Goal: Task Accomplishment & Management: Complete application form

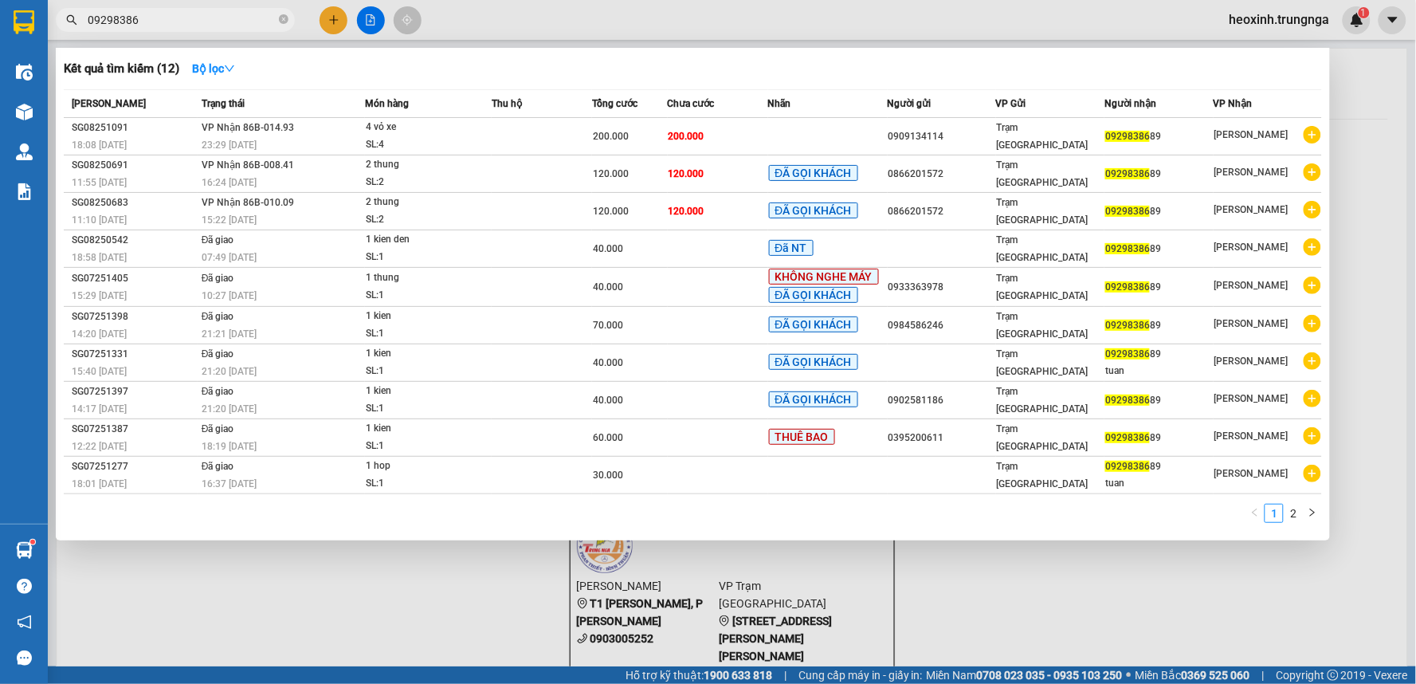
click at [338, 19] on div at bounding box center [708, 342] width 1416 height 684
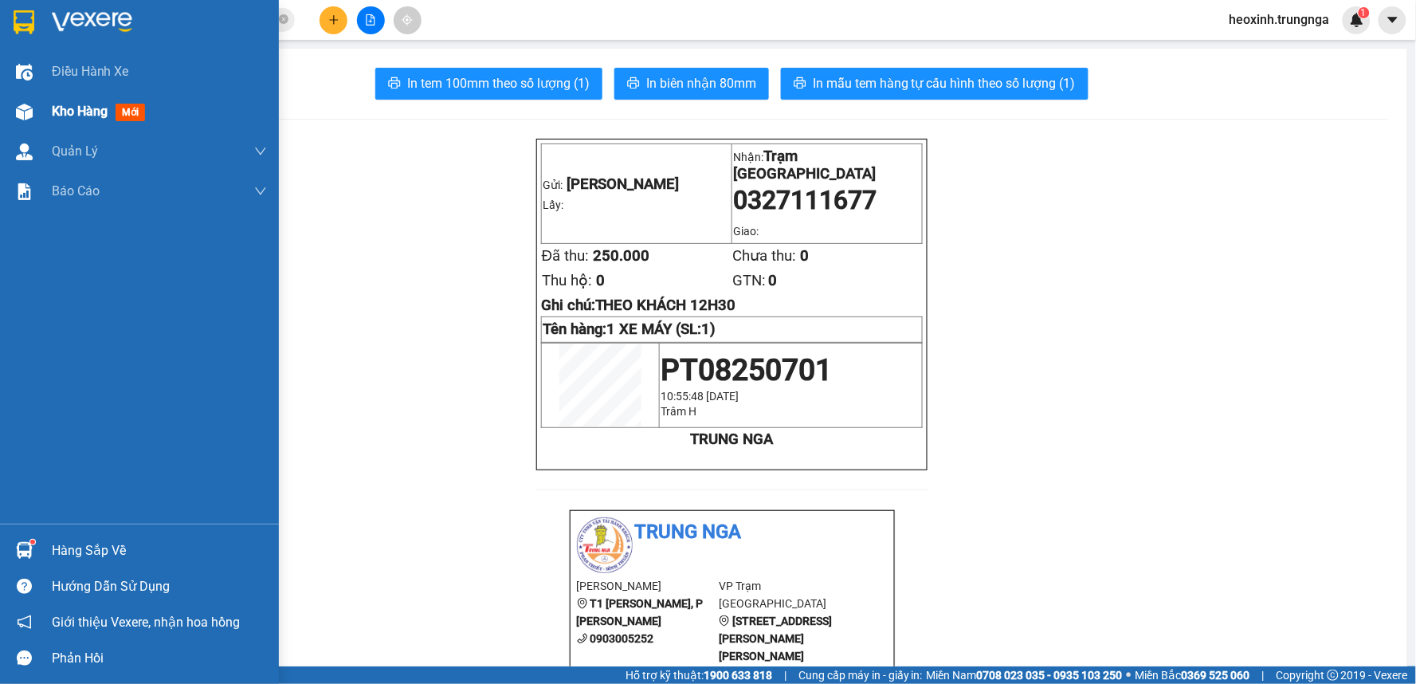
click at [80, 104] on span "Kho hàng" at bounding box center [80, 111] width 56 height 15
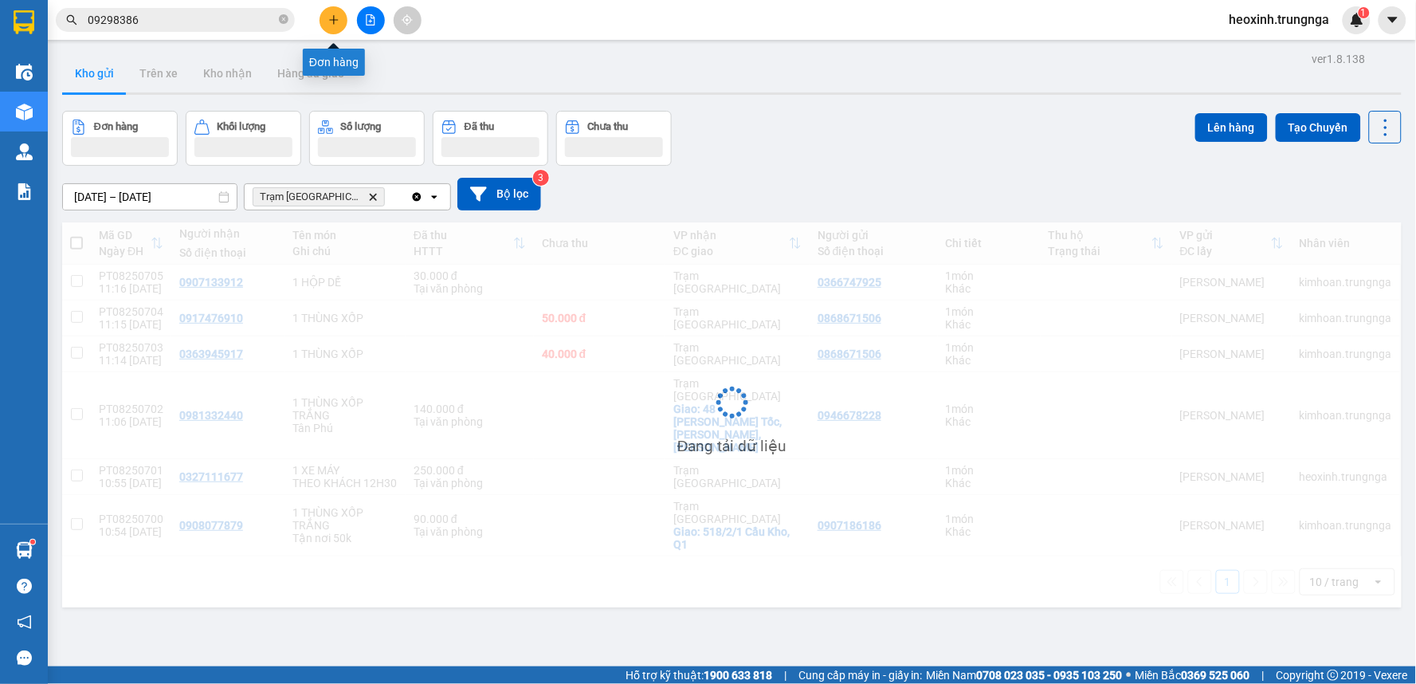
click at [332, 22] on icon "plus" at bounding box center [333, 19] width 11 height 11
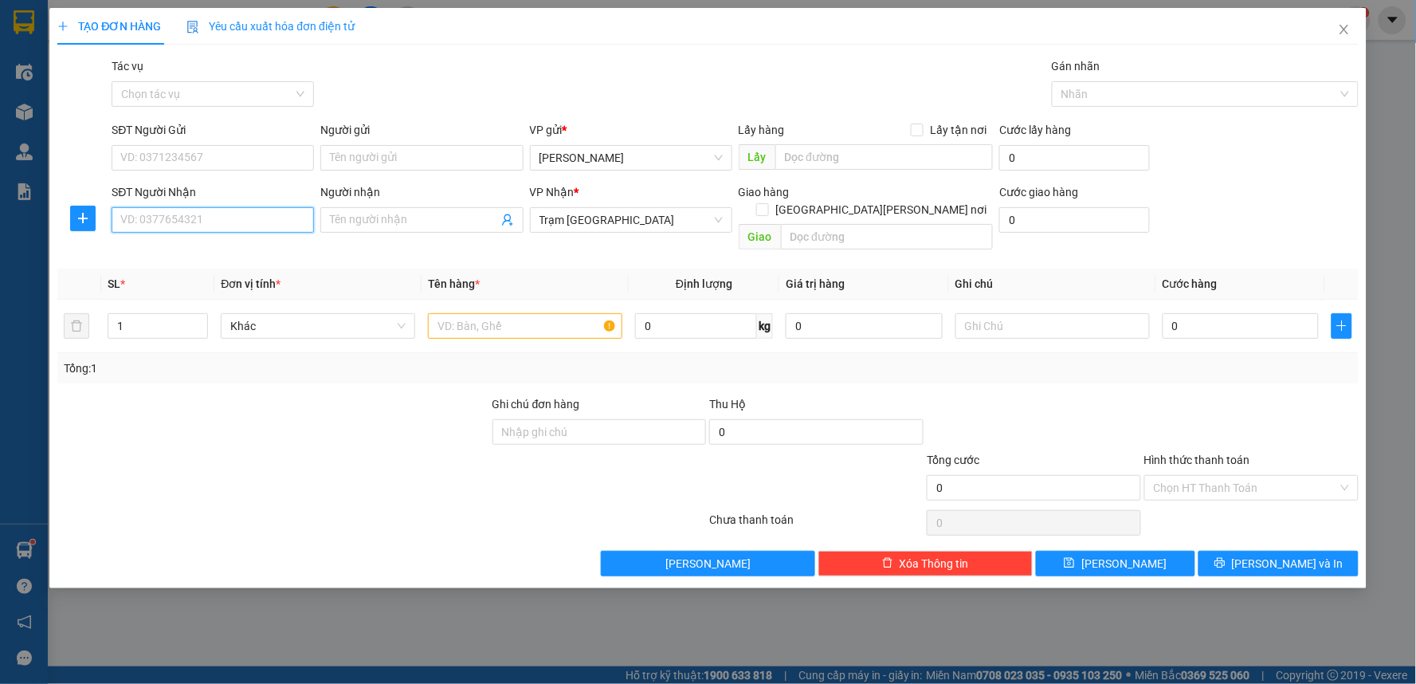
click at [218, 223] on input "SĐT Người Nhận" at bounding box center [213, 220] width 202 height 26
type input "0776949849"
click at [234, 257] on div "0776949849" at bounding box center [212, 252] width 183 height 18
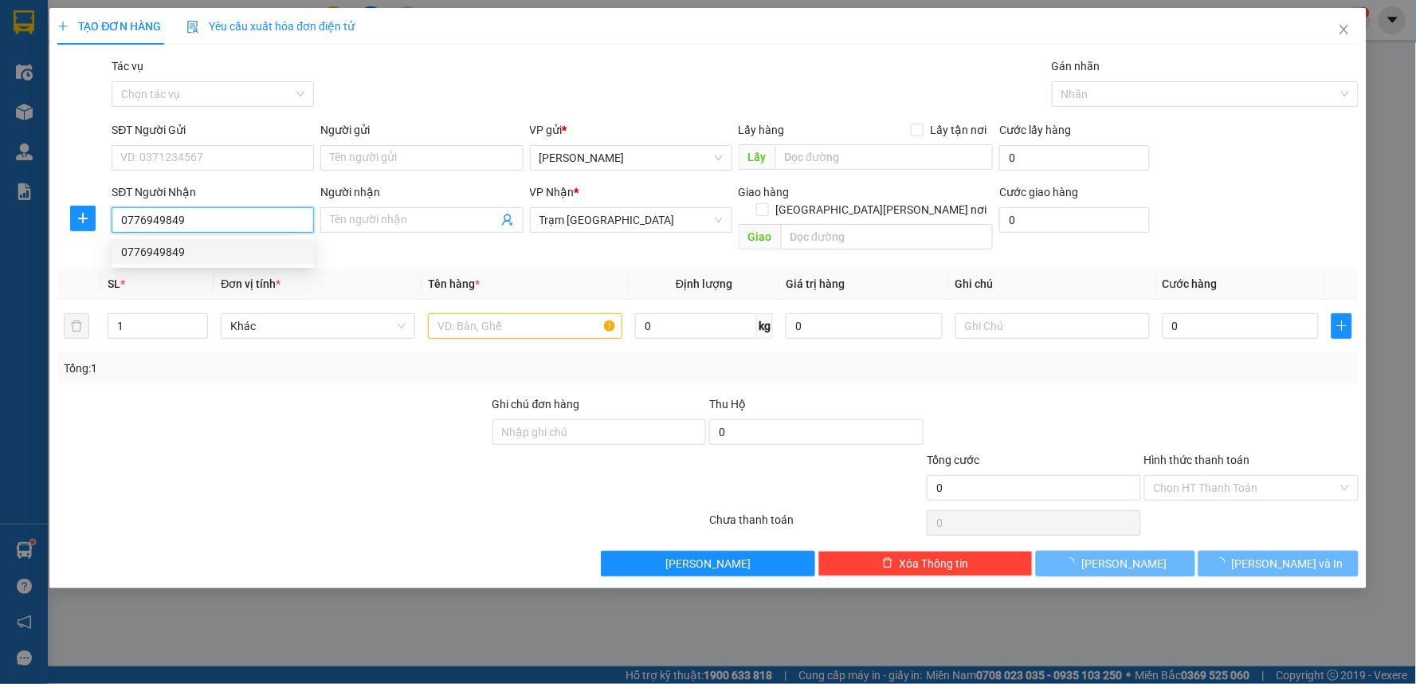
type input "40.000"
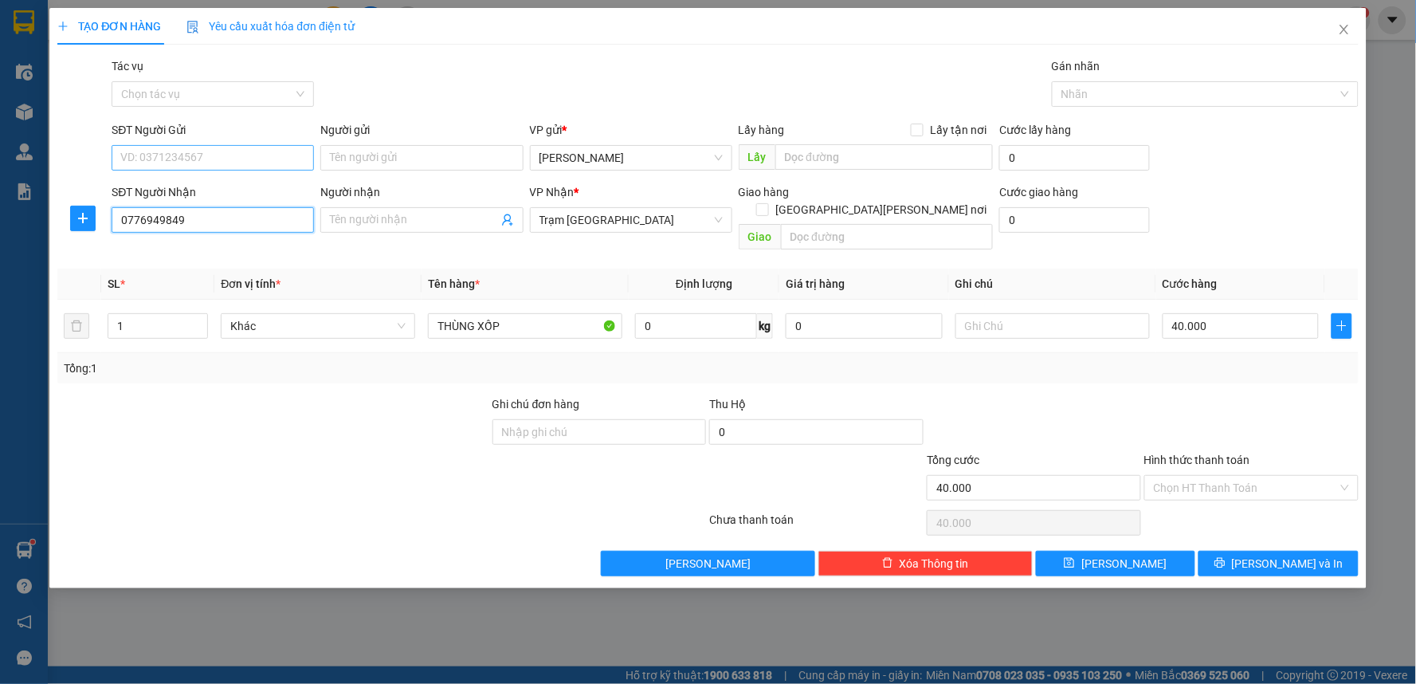
type input "0776949849"
click at [217, 164] on input "SĐT Người Gửi" at bounding box center [213, 158] width 202 height 26
click at [204, 184] on div "0899988821" at bounding box center [212, 190] width 183 height 18
type input "0899988821"
click at [529, 353] on div "Tổng: 1" at bounding box center [708, 368] width 1302 height 30
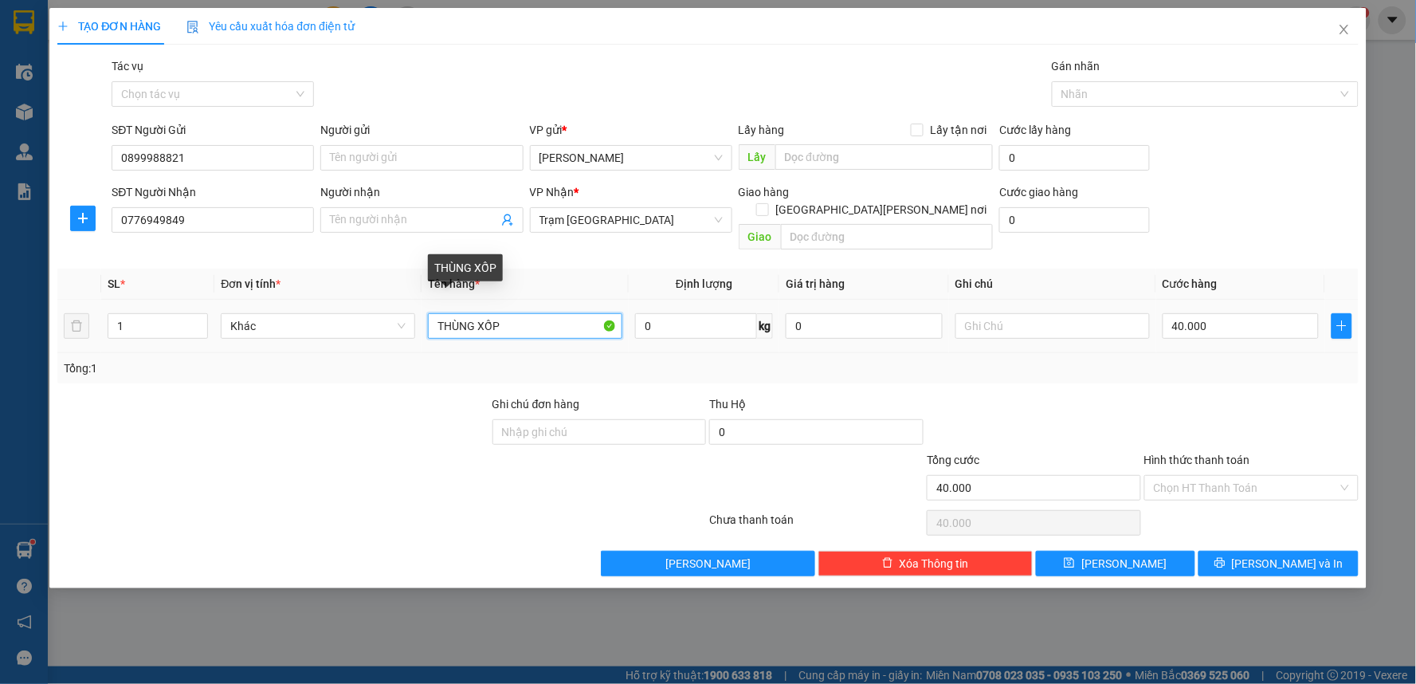
click at [434, 313] on input "THÙNG XỐP" at bounding box center [525, 326] width 194 height 26
click at [564, 313] on input "1THÙNG XỐP" at bounding box center [525, 326] width 194 height 26
type input "1THÙNG XỐP YAUA"
click at [1220, 476] on input "Hình thức thanh toán" at bounding box center [1246, 488] width 184 height 24
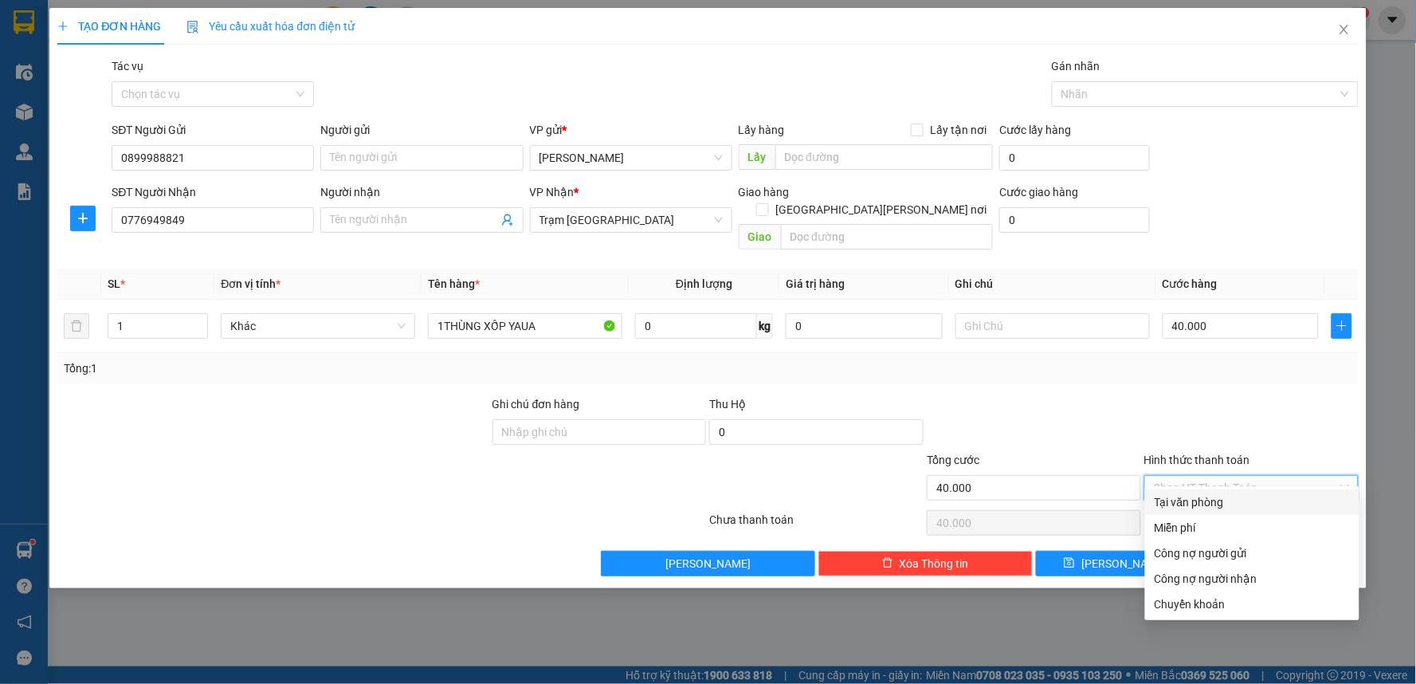
click at [1180, 505] on div "Tại văn phòng" at bounding box center [1252, 502] width 195 height 18
type input "0"
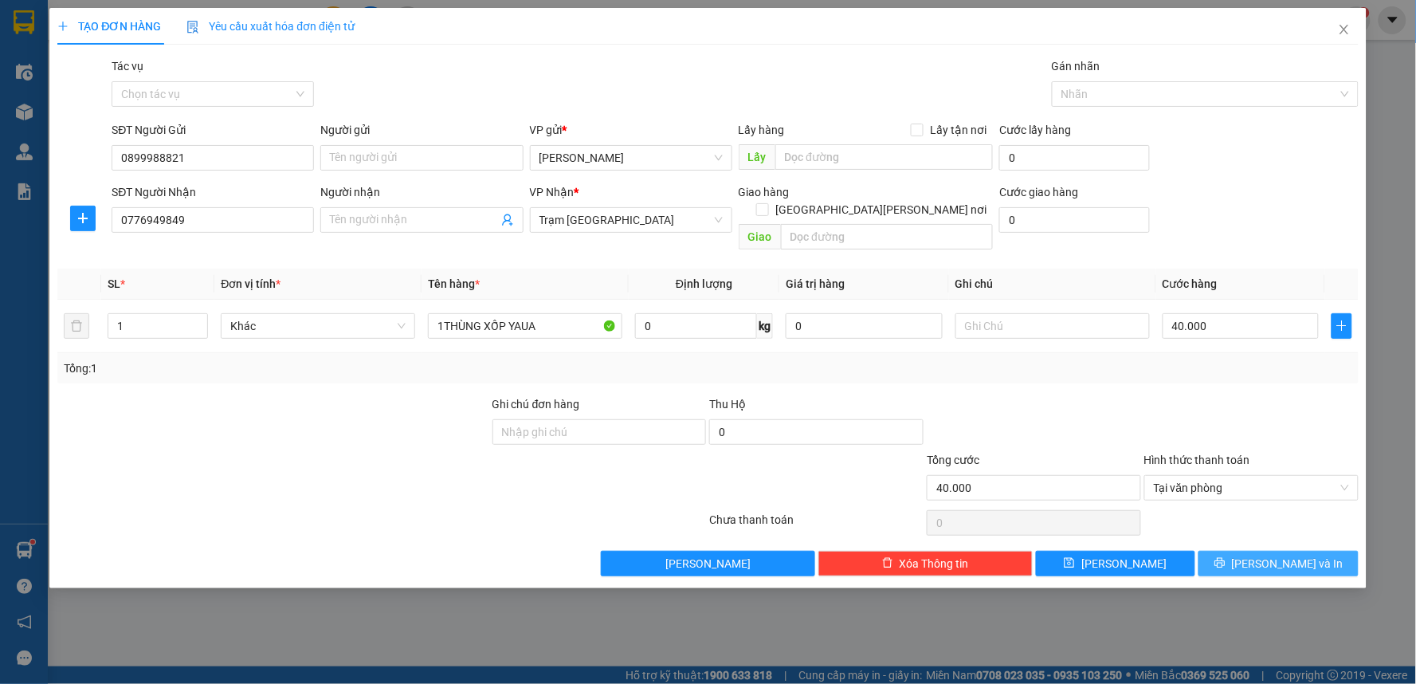
click at [1226, 557] on icon "printer" at bounding box center [1220, 562] width 11 height 11
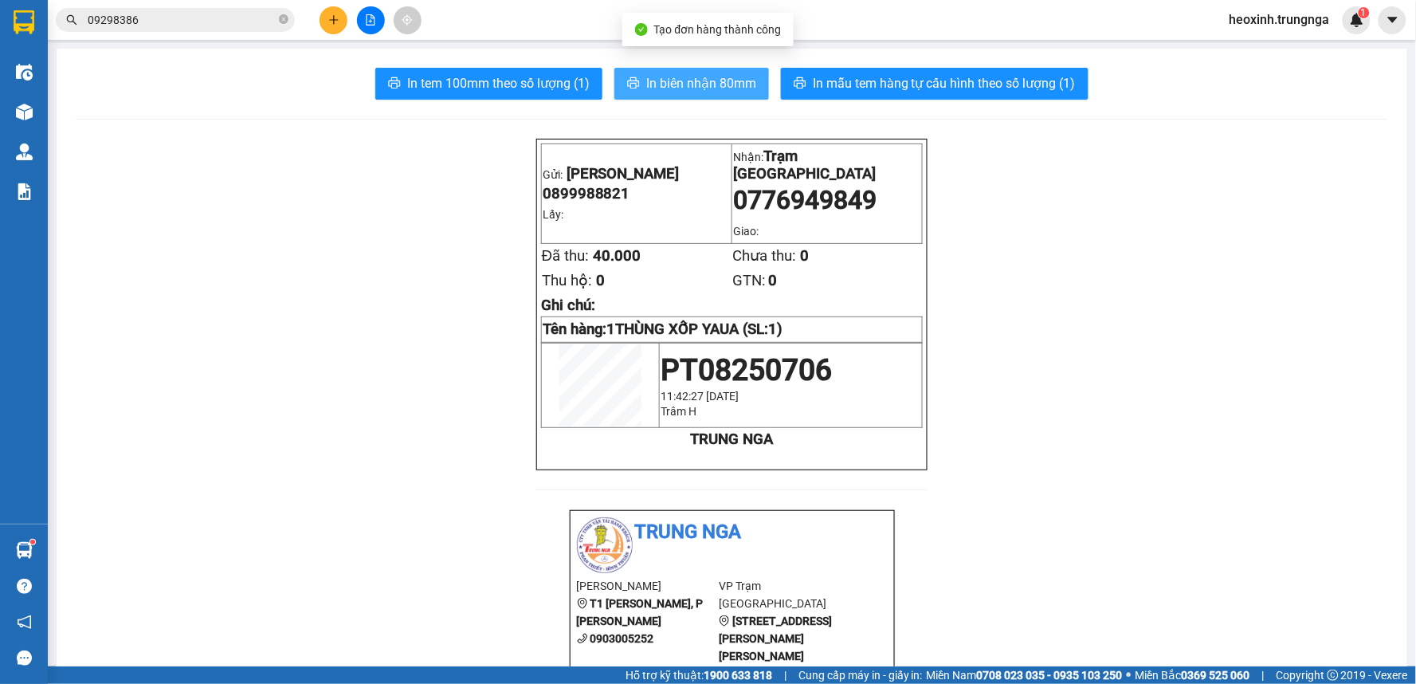
click at [701, 78] on span "In biên nhận 80mm" at bounding box center [701, 83] width 110 height 20
click at [164, 34] on div "Kết quả [PERSON_NAME] ( 12 ) Bộ lọc Mã ĐH Trạng thái Món hàng Thu hộ Tổng [PERS…" at bounding box center [708, 20] width 1416 height 40
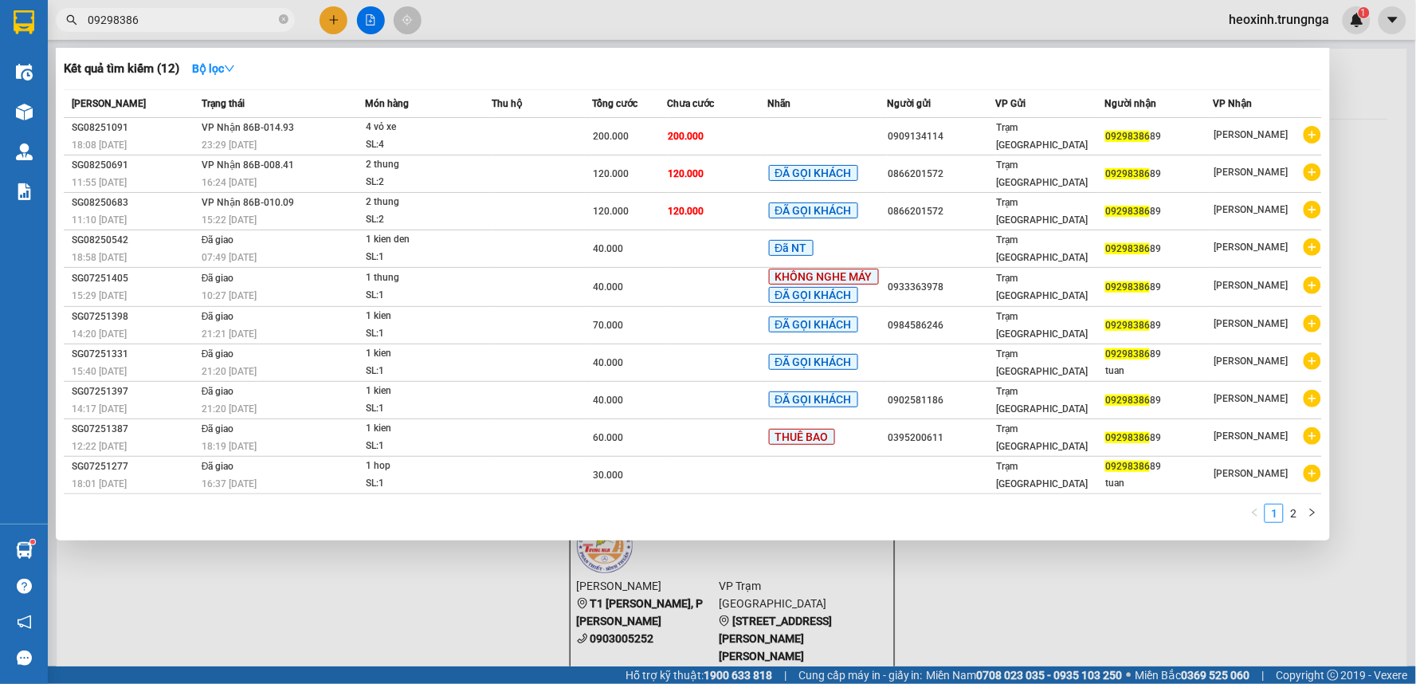
click at [162, 24] on input "09298386" at bounding box center [182, 20] width 188 height 18
type input "0"
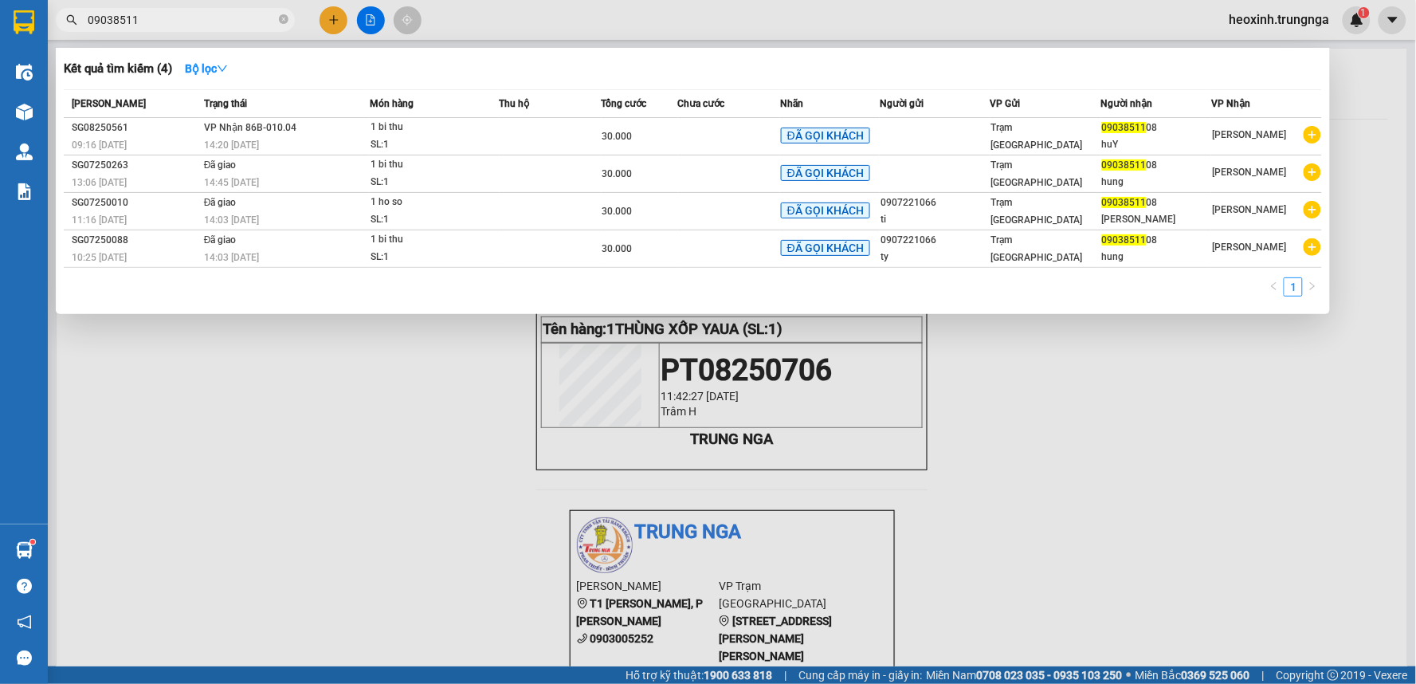
type input "09038511"
